Goal: Transaction & Acquisition: Purchase product/service

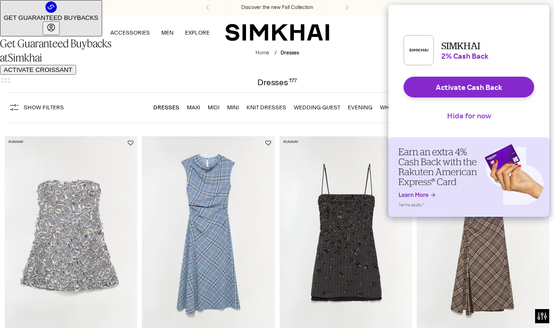
click at [469, 123] on button "Hide for now" at bounding box center [469, 115] width 59 height 21
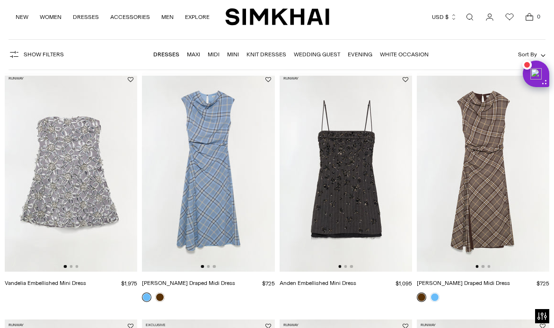
scroll to position [73, 0]
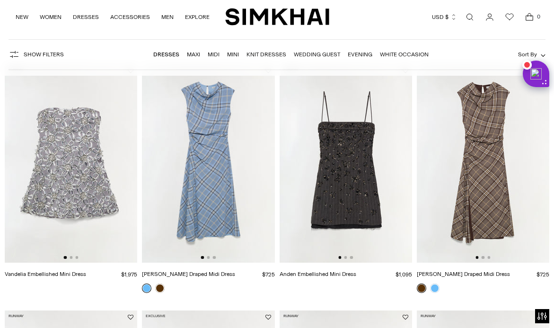
click at [308, 55] on link "Wedding Guest" at bounding box center [317, 54] width 46 height 7
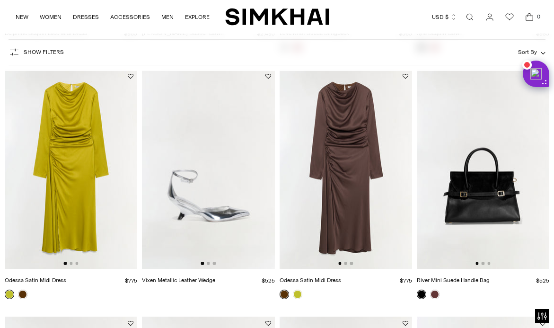
scroll to position [310, 0]
click at [347, 159] on img at bounding box center [346, 168] width 133 height 199
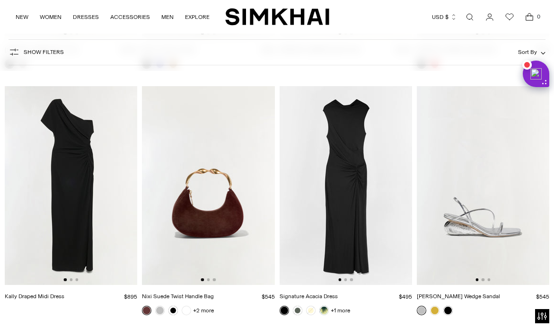
scroll to position [2522, 0]
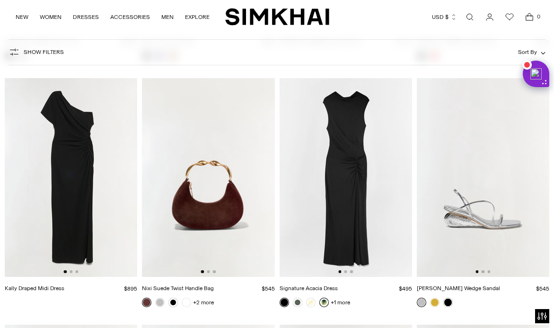
click at [325, 303] on link at bounding box center [324, 302] width 9 height 9
click at [78, 161] on img at bounding box center [71, 177] width 133 height 199
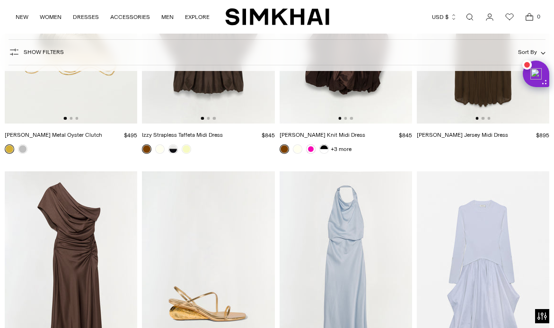
scroll to position [4234, 0]
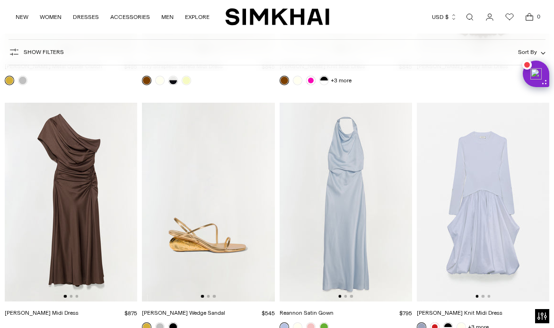
click at [355, 185] on img at bounding box center [346, 202] width 133 height 199
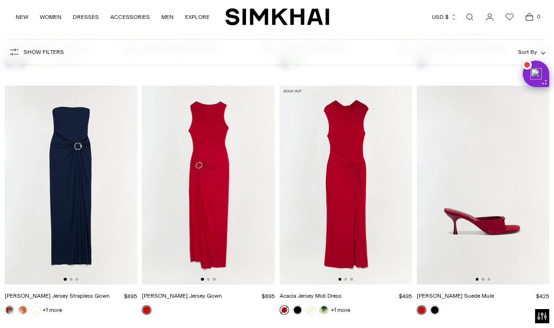
scroll to position [4746, 0]
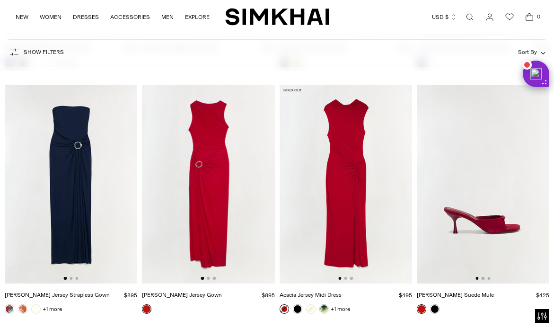
click at [330, 169] on img at bounding box center [346, 184] width 133 height 199
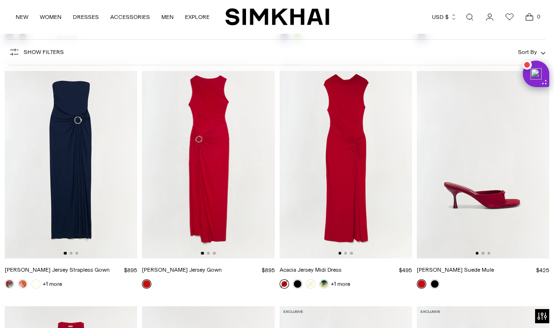
scroll to position [4756, 0]
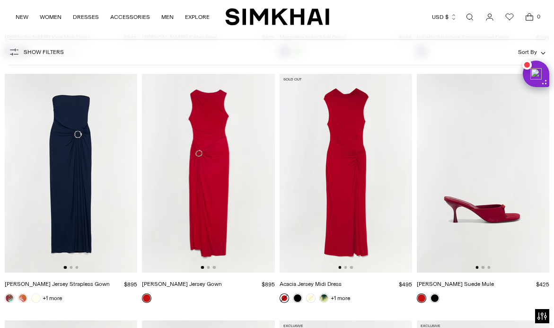
click at [89, 138] on img at bounding box center [71, 173] width 133 height 199
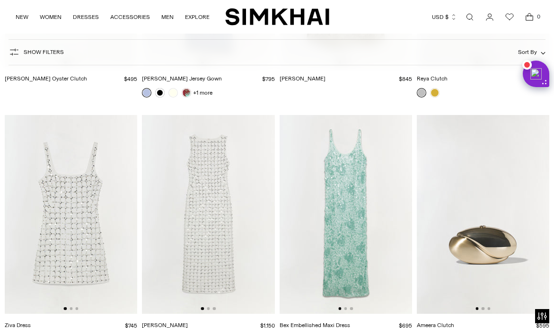
scroll to position [5495, 0]
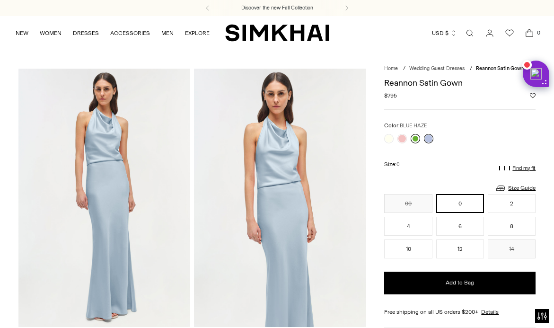
scroll to position [52, 0]
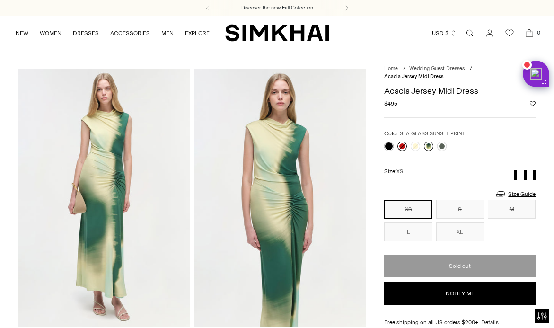
click at [429, 146] on link at bounding box center [428, 146] width 9 height 9
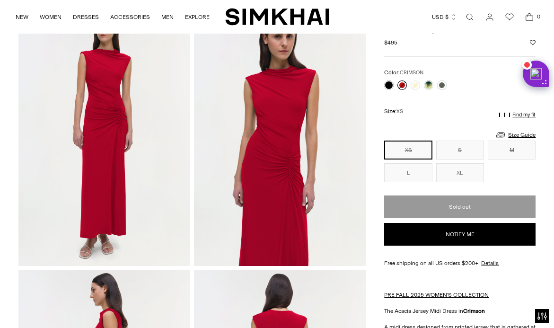
scroll to position [67, 0]
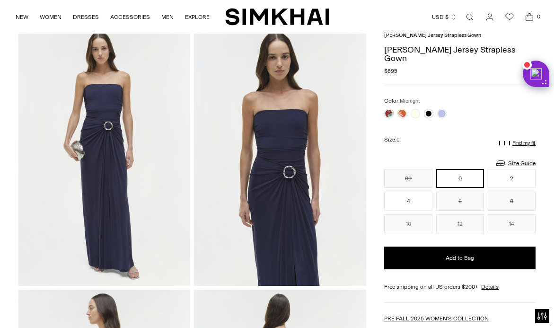
scroll to position [39, 0]
